Goal: Information Seeking & Learning: Check status

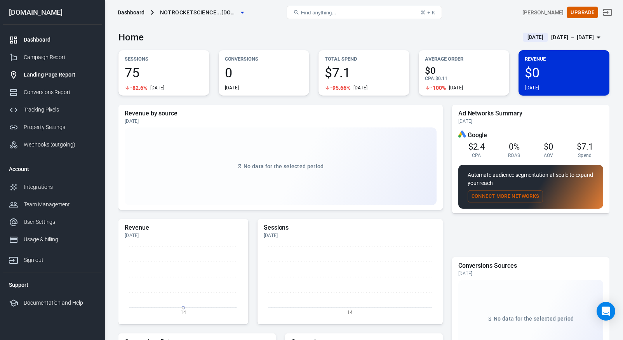
click at [60, 73] on div "Landing Page Report" at bounding box center [60, 75] width 72 height 8
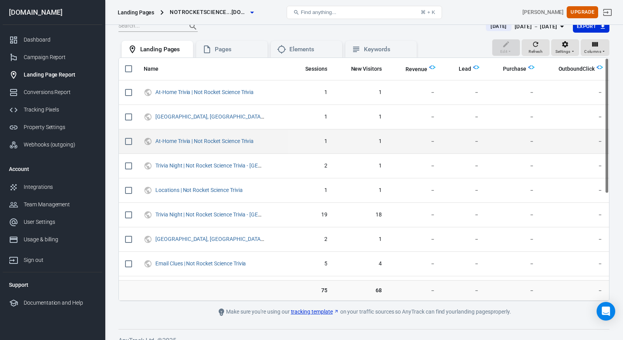
scroll to position [11, 0]
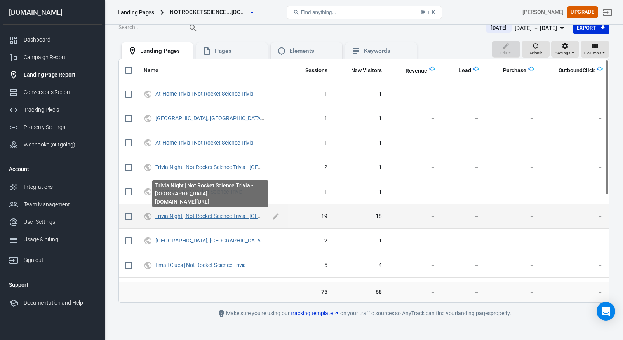
click at [223, 217] on link "Trivia Night | Not Rocket Science Trivia - [GEOGRAPHIC_DATA]" at bounding box center [228, 216] width 146 height 6
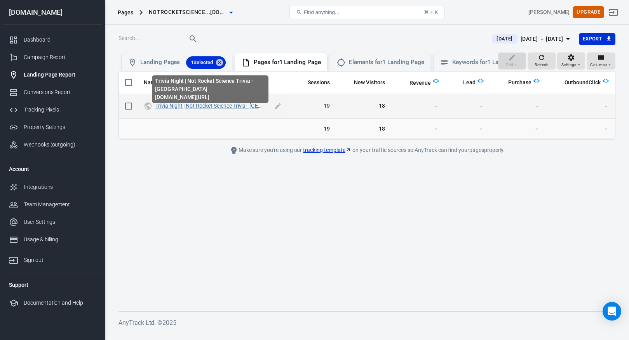
click at [205, 109] on link "Trivia Night | Not Rocket Science Trivia - [GEOGRAPHIC_DATA]" at bounding box center [228, 106] width 146 height 6
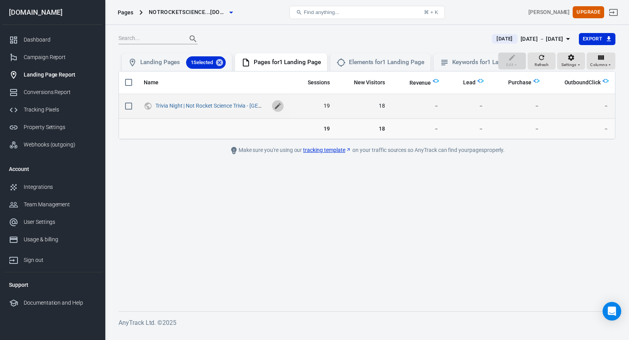
click at [280, 110] on icon "scrollable content" at bounding box center [278, 106] width 8 height 8
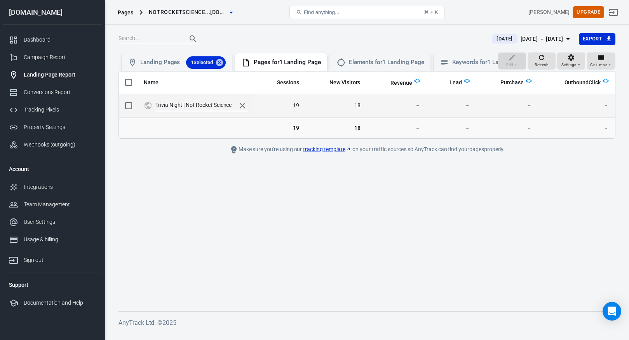
click at [250, 111] on td "Trivia Night | Not Rocket Science Trivia - [GEOGRAPHIC_DATA]" at bounding box center [195, 106] width 116 height 24
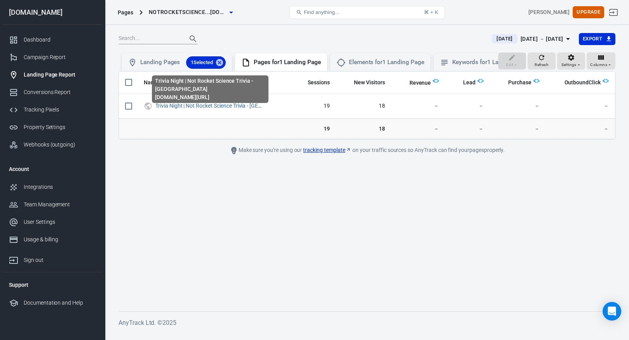
drag, startPoint x: 222, startPoint y: 96, endPoint x: 154, endPoint y: 96, distance: 68.3
click at [154, 96] on div "Trivia Night | Not Rocket Science Trivia - [GEOGRAPHIC_DATA] [DOMAIN_NAME][URL]" at bounding box center [210, 89] width 116 height 28
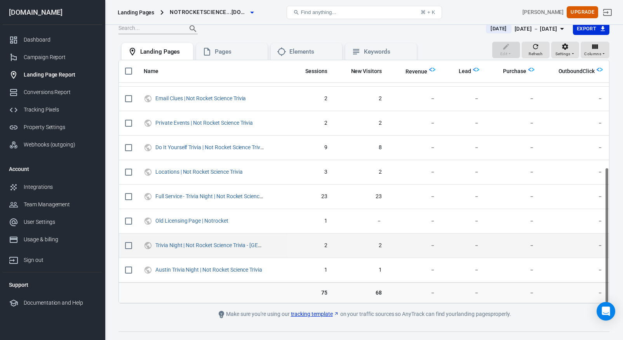
scroll to position [22, 0]
